Goal: Information Seeking & Learning: Learn about a topic

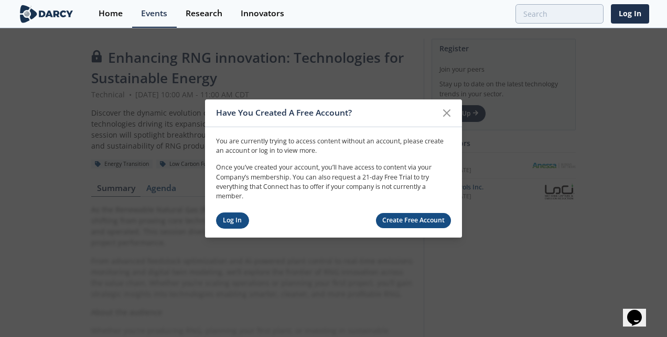
click at [234, 223] on link "Log In" at bounding box center [232, 221] width 33 height 16
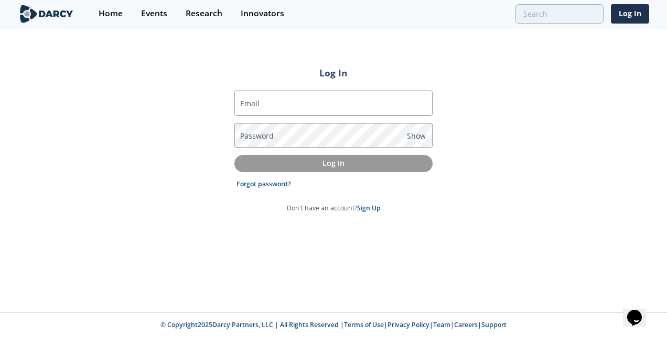
type input "[PERSON_NAME][EMAIL_ADDRESS][PERSON_NAME][DOMAIN_NAME]"
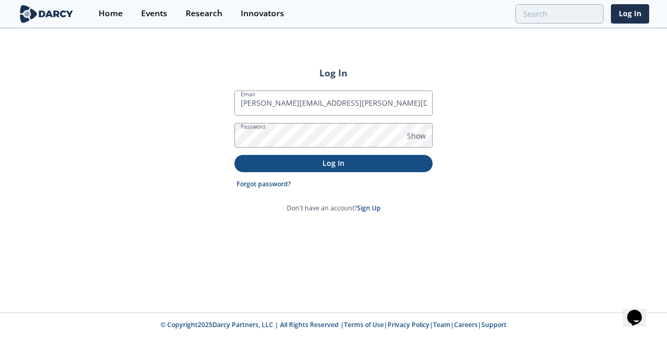
click at [352, 167] on p "Log In" at bounding box center [333, 163] width 183 height 11
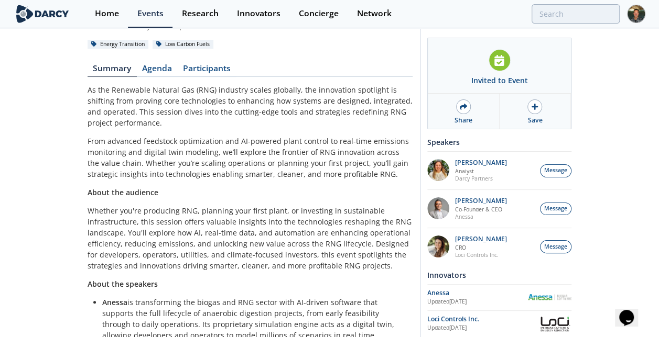
scroll to position [34, 0]
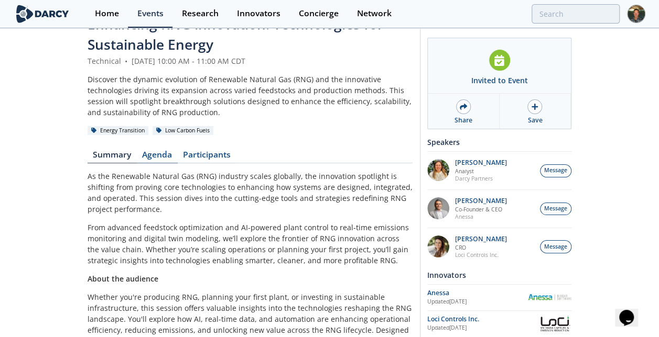
click at [158, 153] on link "Agenda" at bounding box center [157, 157] width 41 height 13
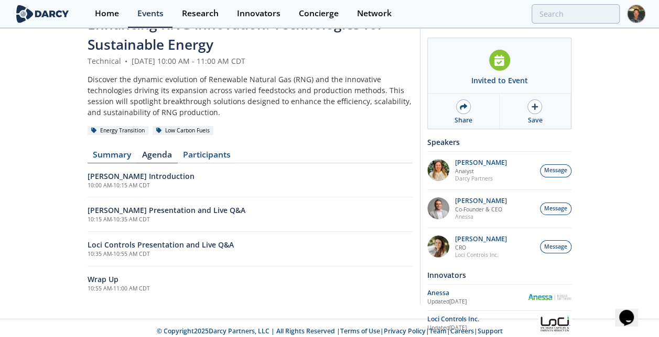
click at [111, 156] on link "Summary" at bounding box center [112, 157] width 49 height 13
